Goal: Task Accomplishment & Management: Manage account settings

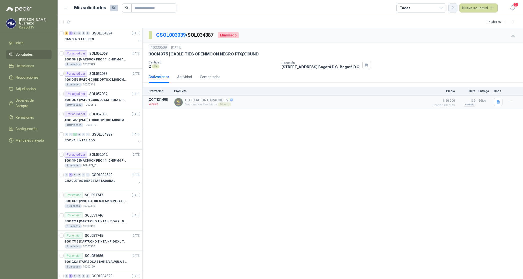
click at [454, 7] on icon "button" at bounding box center [453, 8] width 3 height 3
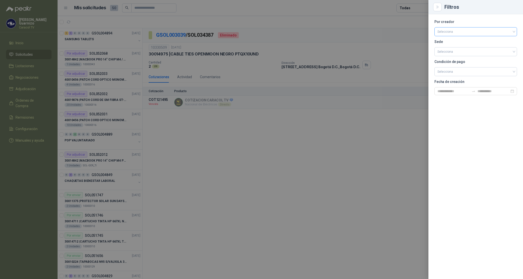
click at [447, 31] on input "search" at bounding box center [475, 32] width 77 height 8
click at [447, 58] on div "[PERSON_NAME]" at bounding box center [475, 59] width 75 height 6
click at [412, 9] on div at bounding box center [261, 139] width 523 height 279
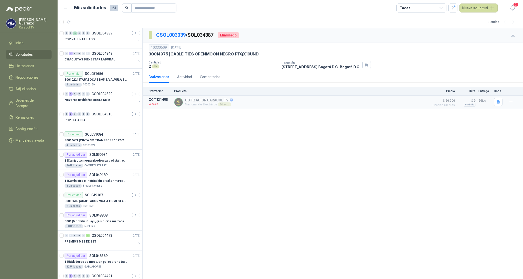
click at [412, 9] on div "Todas" at bounding box center [421, 8] width 50 height 9
click at [421, 30] on div "0 Por cotizar" at bounding box center [414, 29] width 24 height 4
click at [421, 35] on button "18 Por adjudicar" at bounding box center [423, 38] width 46 height 8
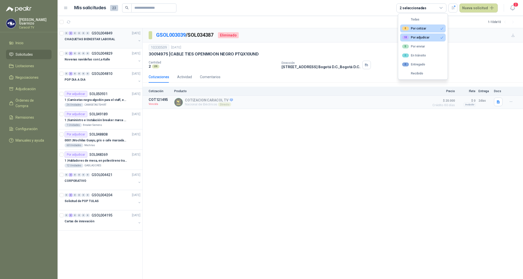
click at [92, 40] on p "CHAQUETAS BIENESTAR LABORAL" at bounding box center [90, 39] width 51 height 5
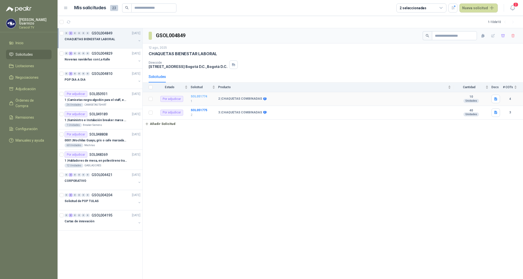
click at [201, 98] on b "SOL051774" at bounding box center [199, 97] width 17 height 4
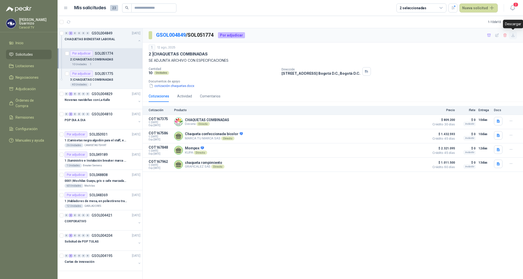
click at [513, 35] on icon "button" at bounding box center [512, 35] width 3 height 3
click at [489, 36] on icon "button" at bounding box center [489, 35] width 4 height 4
click at [103, 81] on p "3 | CHAQUETAS COMBINADAS" at bounding box center [91, 80] width 43 height 5
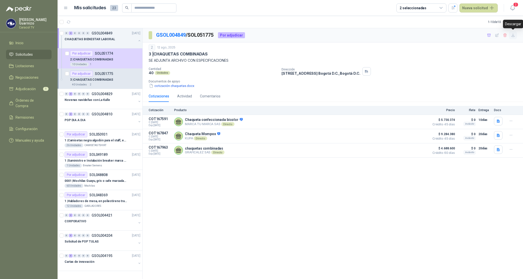
click at [514, 35] on icon "button" at bounding box center [513, 35] width 4 height 4
click at [485, 63] on p "SE ADJUNTA ARCHIVO CON ESPECIFICACIONES" at bounding box center [333, 61] width 368 height 6
click at [488, 35] on icon "button" at bounding box center [489, 35] width 4 height 4
click at [26, 88] on span "Adjudicación" at bounding box center [26, 89] width 20 height 6
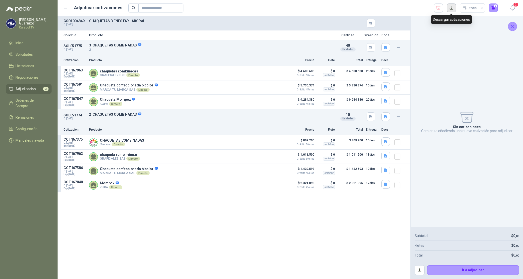
click at [452, 8] on button "button" at bounding box center [451, 8] width 9 height 9
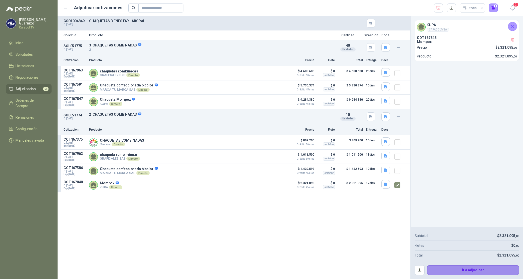
click at [466, 272] on button "Ir a adjudicar" at bounding box center [473, 271] width 92 height 10
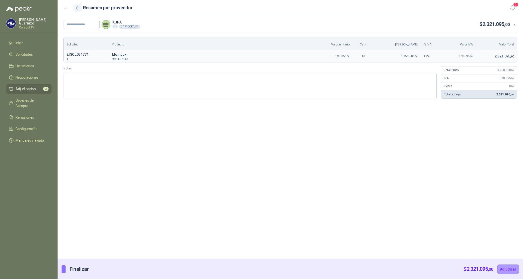
click at [77, 8] on icon "button" at bounding box center [78, 7] width 4 height 3
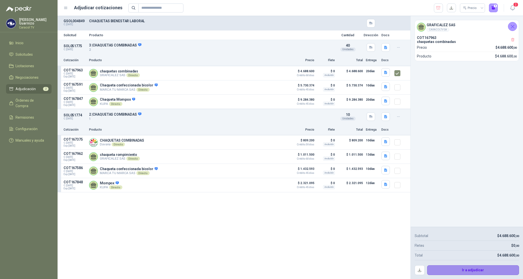
click at [476, 272] on button "Ir a adjudicar" at bounding box center [473, 271] width 92 height 10
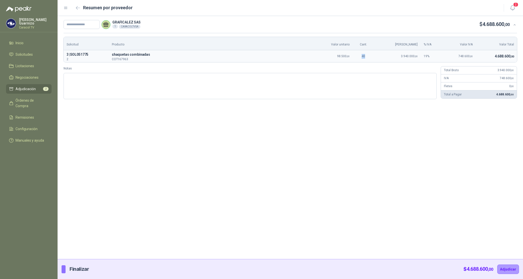
drag, startPoint x: 370, startPoint y: 56, endPoint x: 363, endPoint y: 57, distance: 6.4
click at [363, 57] on td "40" at bounding box center [363, 56] width 22 height 12
click at [79, 7] on icon "button" at bounding box center [78, 8] width 4 height 4
